Goal: Task Accomplishment & Management: Manage account settings

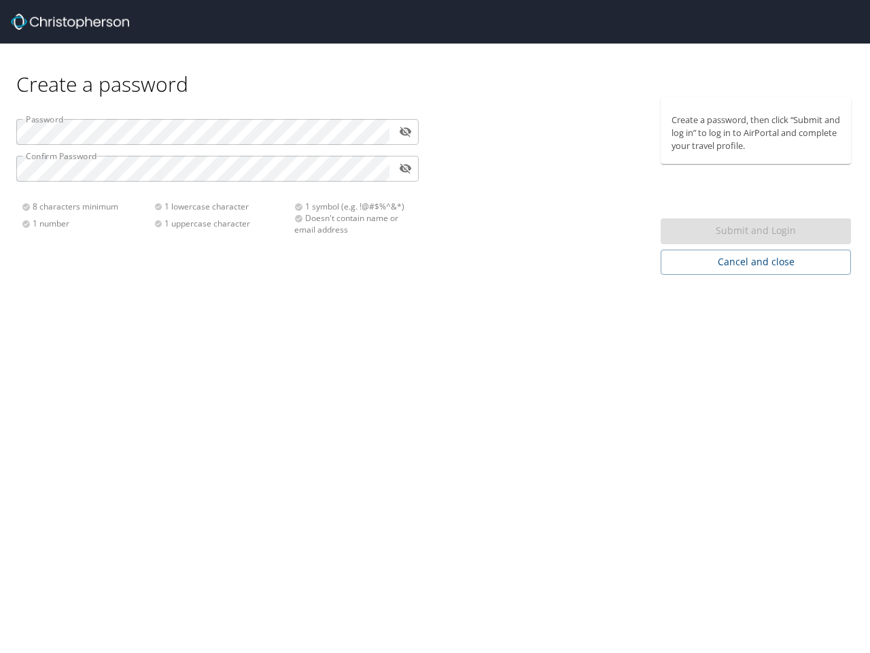
click at [435, 326] on div "Create a password Password ​ Confirm Password ​ 8 characters minimum 1 number 1…" at bounding box center [435, 326] width 870 height 653
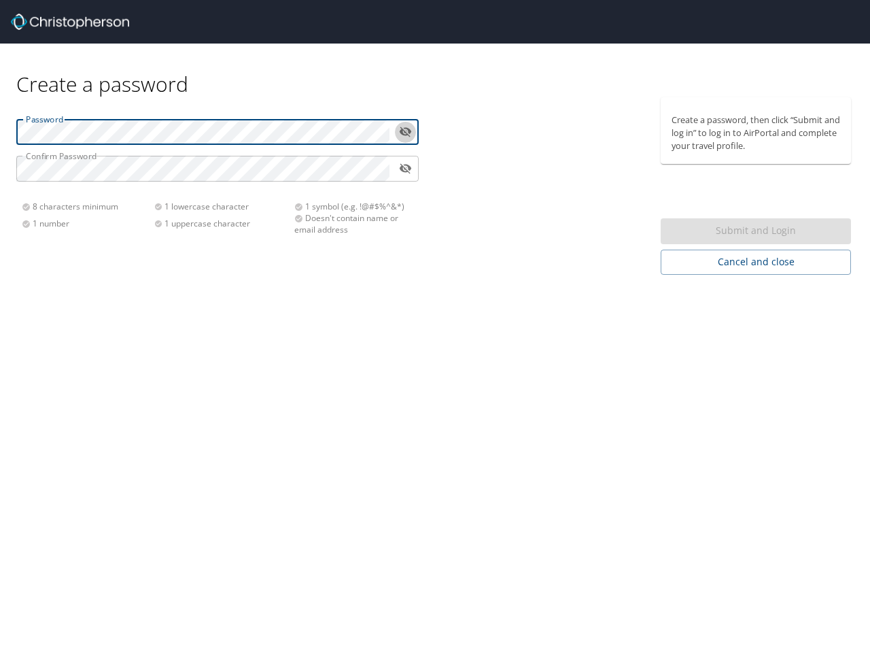
click at [405, 131] on icon "toggle password visibility" at bounding box center [405, 131] width 13 height 13
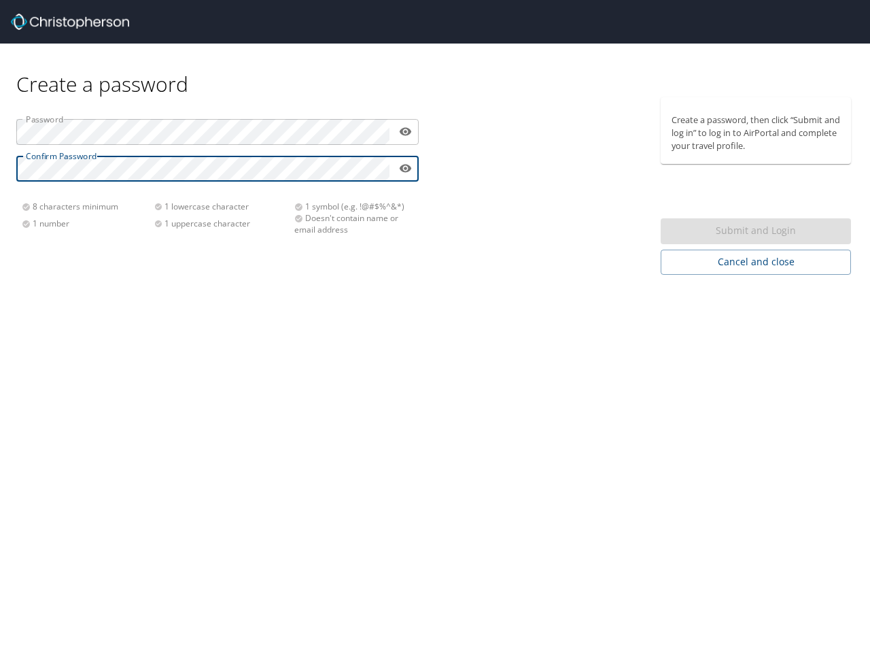
click at [405, 169] on icon "toggle password visibility" at bounding box center [406, 168] width 12 height 8
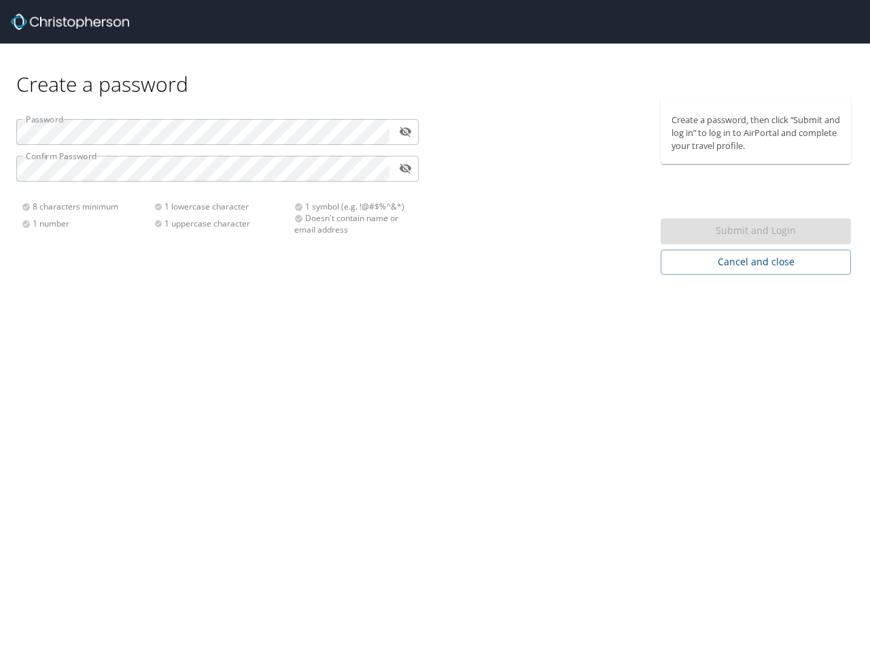
click at [756, 231] on div "Submit and Login" at bounding box center [756, 231] width 190 height 27
click at [756, 262] on span "Cancel and close" at bounding box center [756, 262] width 169 height 17
